Goal: Navigation & Orientation: Find specific page/section

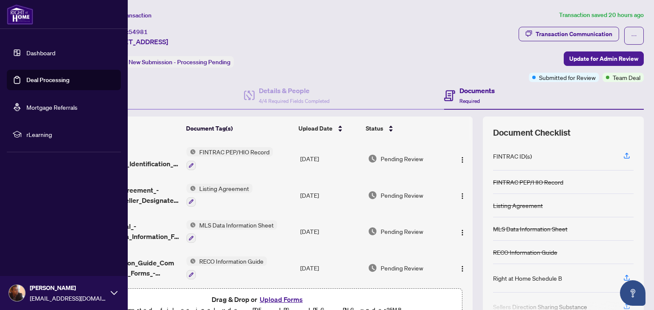
click at [46, 50] on link "Dashboard" at bounding box center [40, 53] width 29 height 8
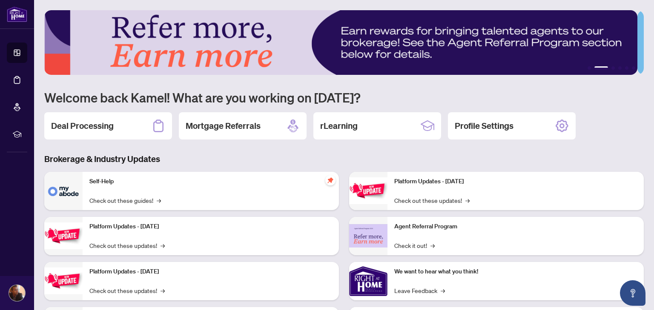
click at [250, 194] on div "Self-Help Check out these guides! →" at bounding box center [211, 191] width 256 height 38
click at [103, 199] on link "Check out these guides! →" at bounding box center [125, 200] width 72 height 9
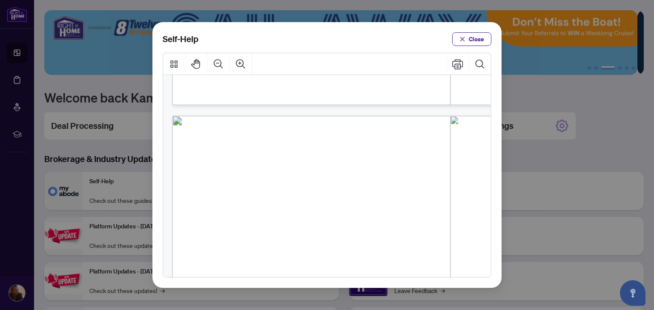
scroll to position [376, 0]
click at [471, 43] on span "Close" at bounding box center [476, 39] width 15 height 14
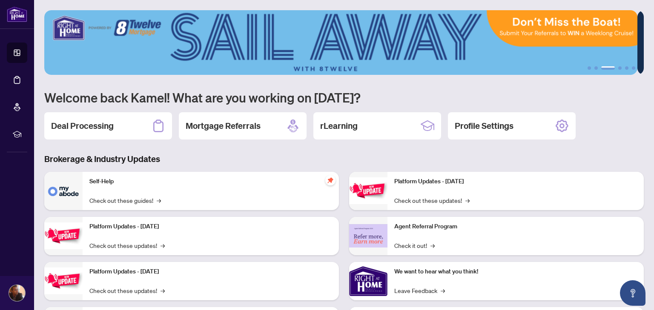
click at [613, 70] on img at bounding box center [340, 42] width 593 height 65
click at [632, 67] on button "6" at bounding box center [633, 67] width 3 height 3
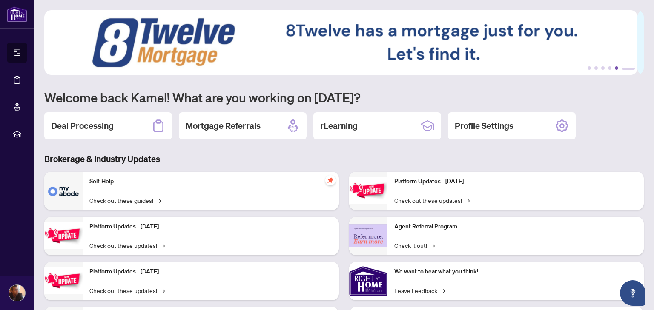
click at [615, 68] on button "5" at bounding box center [616, 67] width 3 height 3
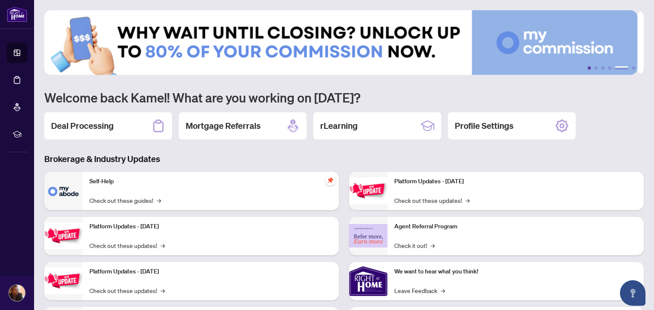
click at [588, 68] on button "1" at bounding box center [589, 67] width 3 height 3
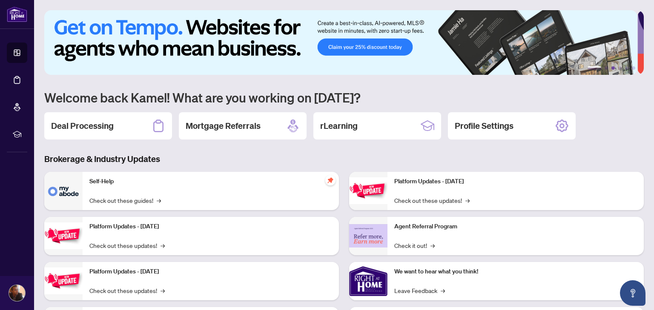
click at [612, 67] on button "3" at bounding box center [613, 67] width 3 height 3
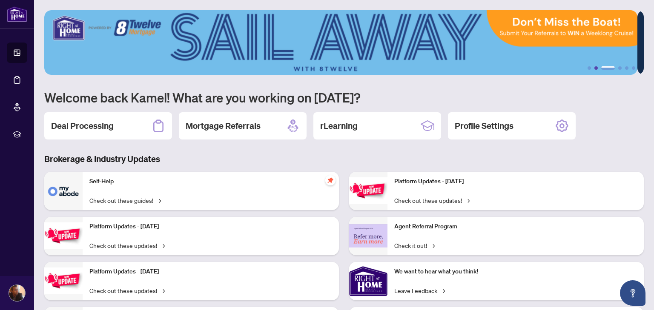
click at [591, 67] on ul "1 2 3 4 5 6" at bounding box center [344, 67] width 600 height 3
click at [594, 68] on button "2" at bounding box center [595, 67] width 3 height 3
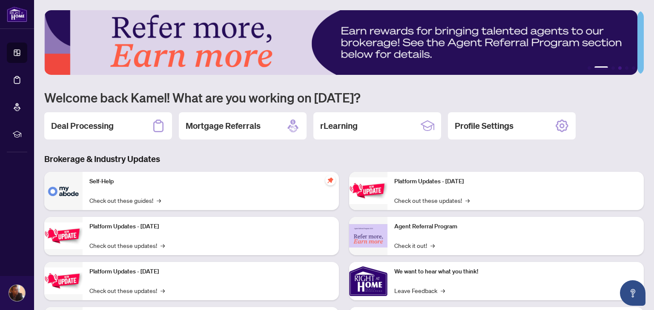
click at [618, 68] on button "4" at bounding box center [619, 67] width 3 height 3
